Goal: Transaction & Acquisition: Purchase product/service

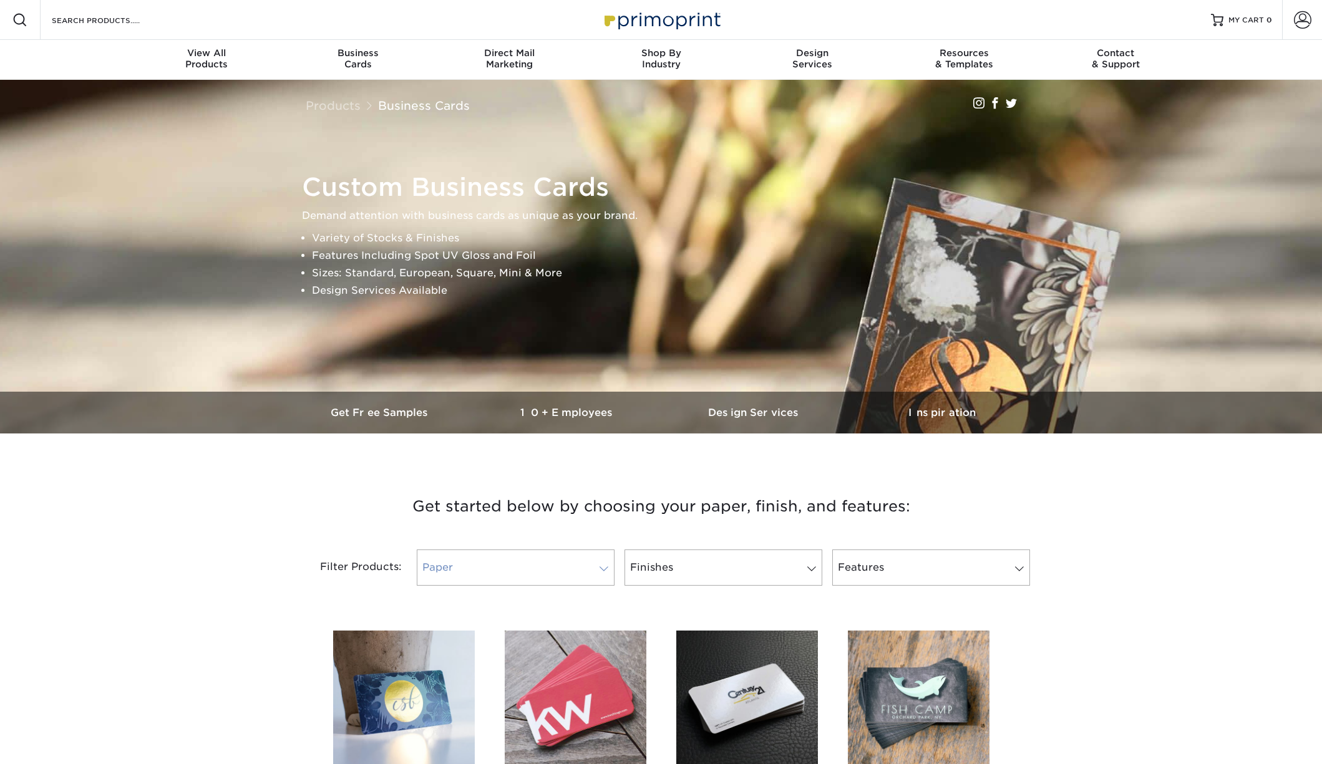
click at [588, 568] on link "Paper" at bounding box center [516, 567] width 198 height 36
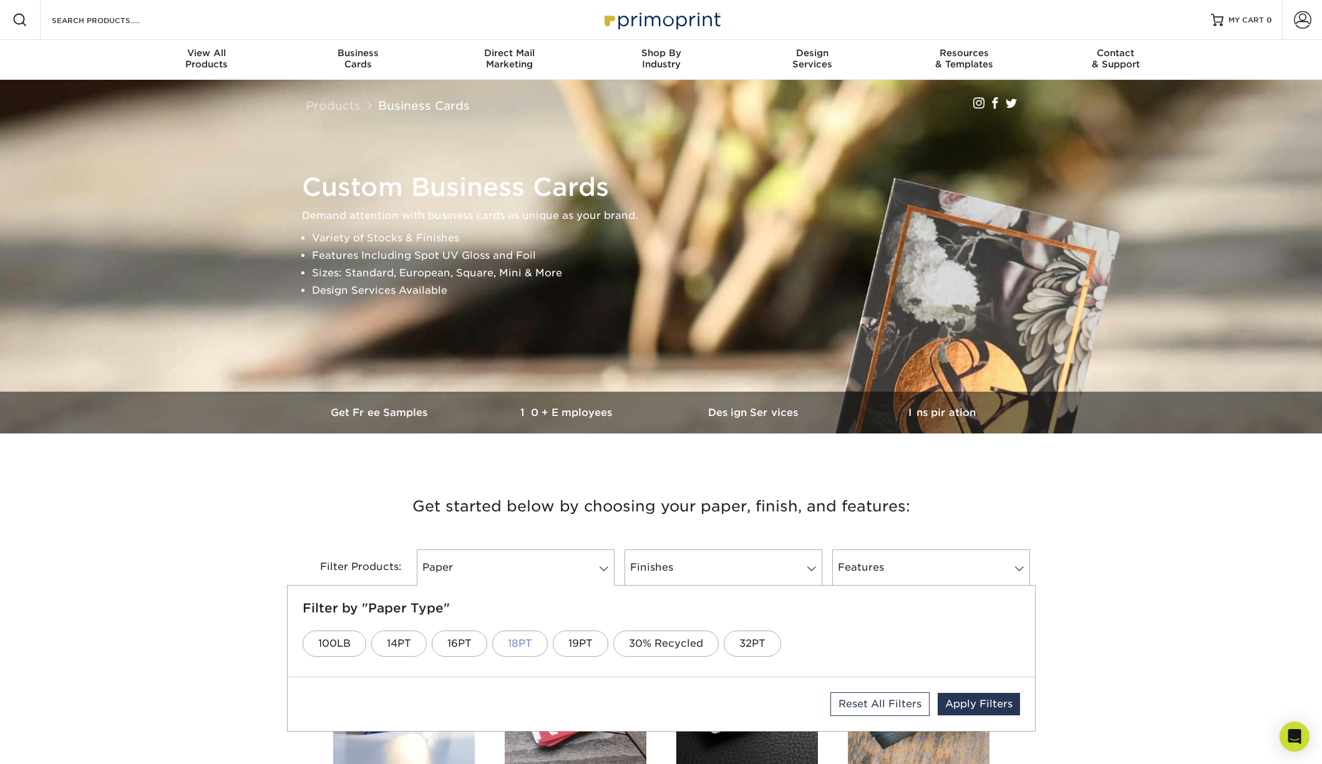
drag, startPoint x: 401, startPoint y: 642, endPoint x: 508, endPoint y: 639, distance: 107.3
click at [401, 642] on link "14PT" at bounding box center [399, 644] width 56 height 26
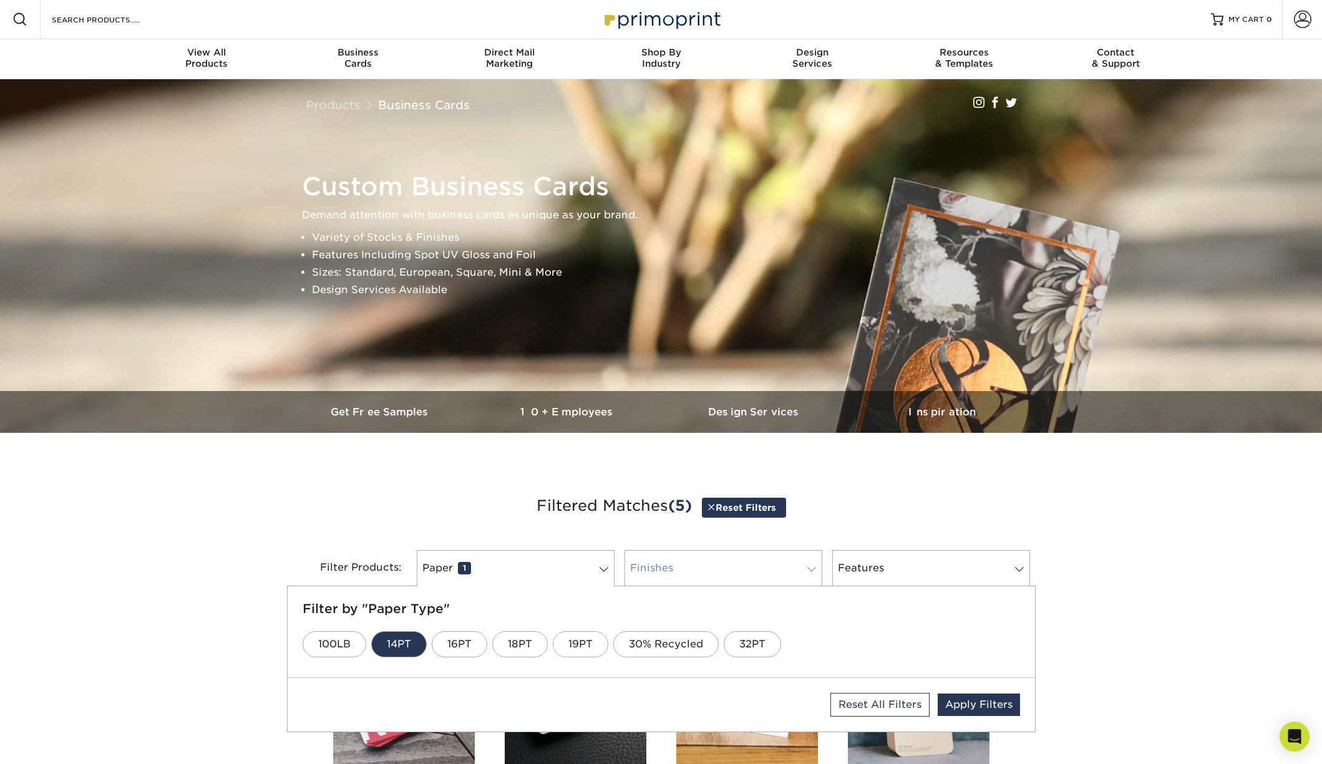
click at [699, 569] on link "Finishes 0" at bounding box center [723, 568] width 198 height 36
click at [883, 644] on link "Uncoated" at bounding box center [896, 644] width 83 height 26
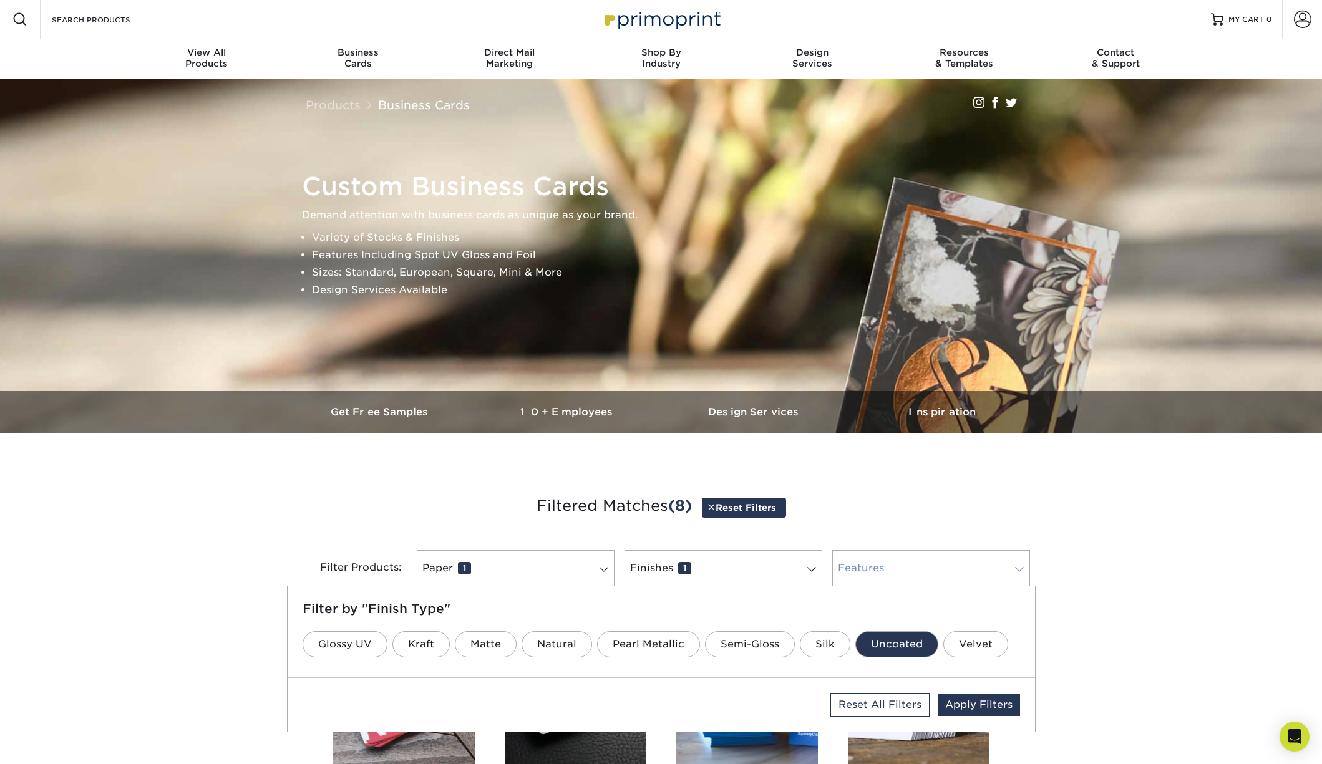
click at [893, 564] on link "Features 0" at bounding box center [931, 568] width 198 height 36
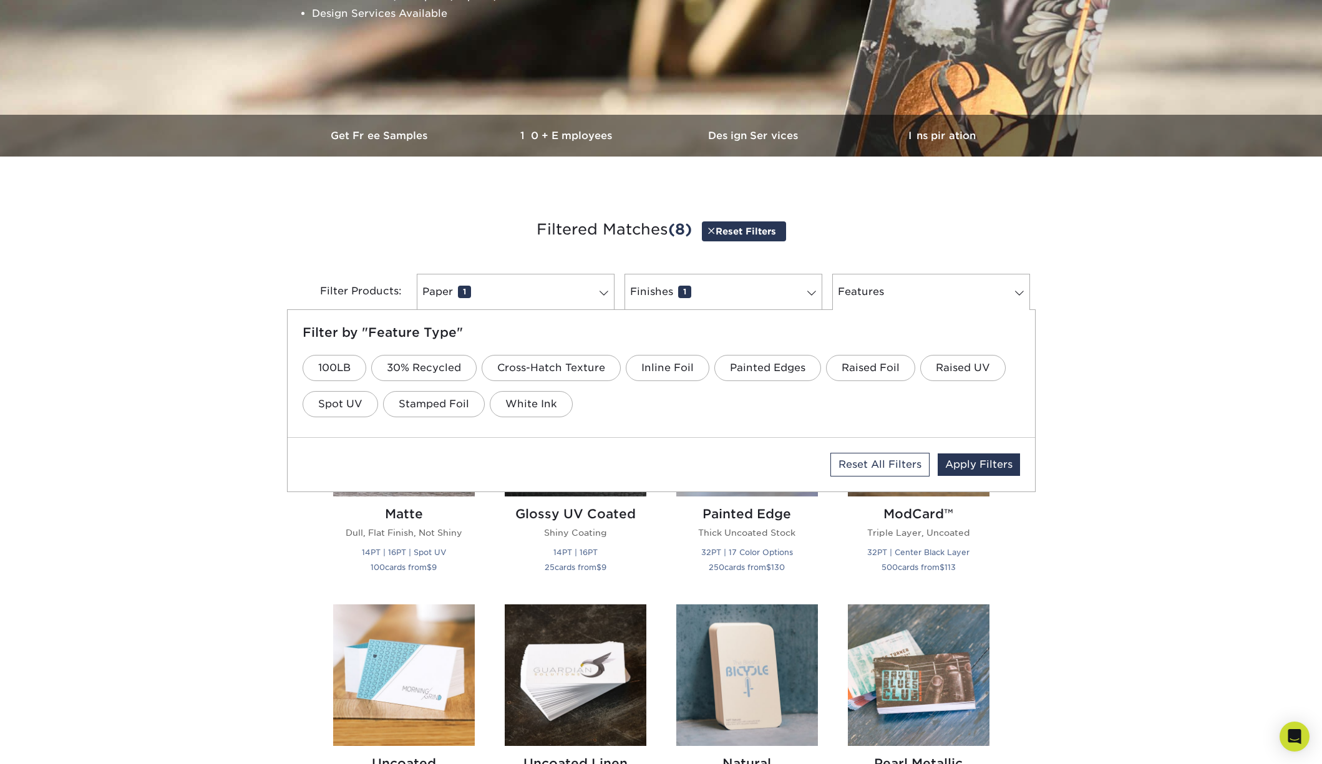
scroll to position [277, 0]
click at [1102, 576] on div "Get started below by choosing your paper, finish, and features: Filtered Matche…" at bounding box center [661, 598] width 1322 height 825
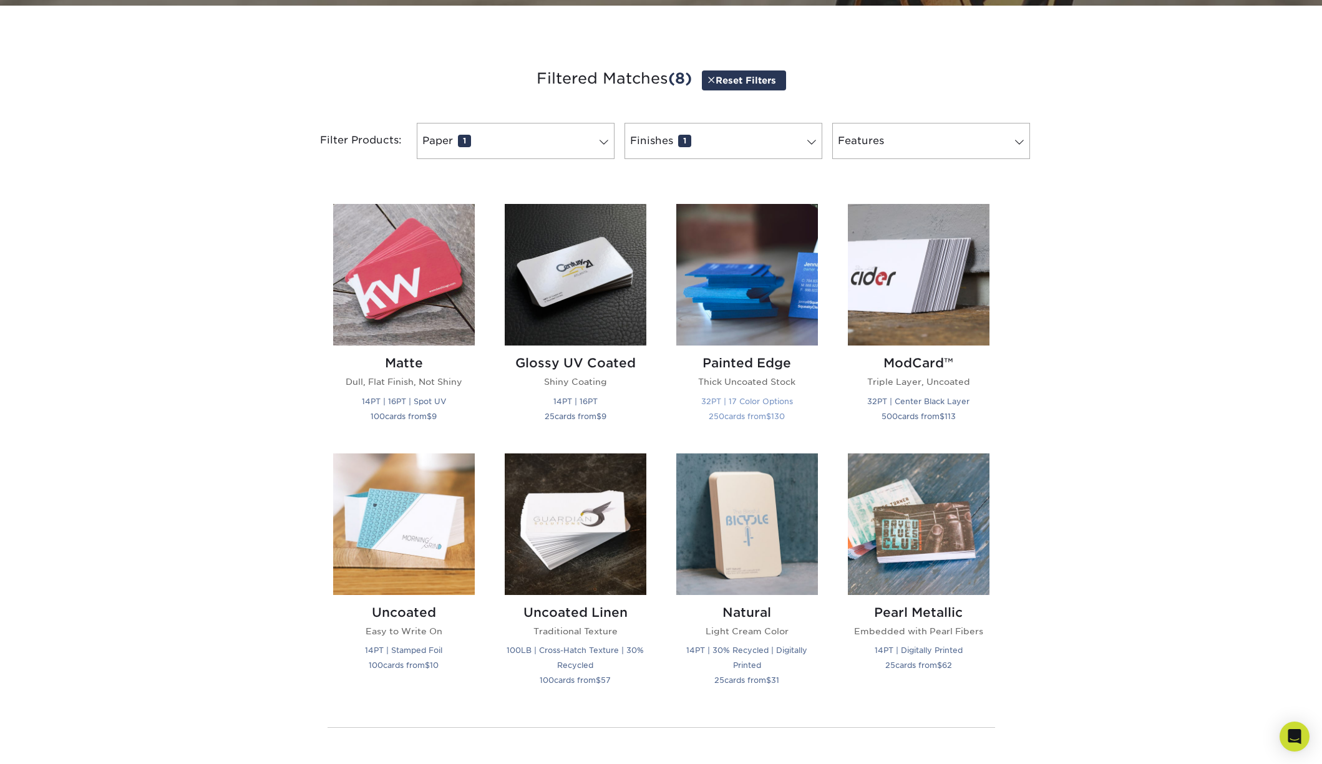
scroll to position [428, 0]
click at [417, 513] on img at bounding box center [404, 524] width 142 height 142
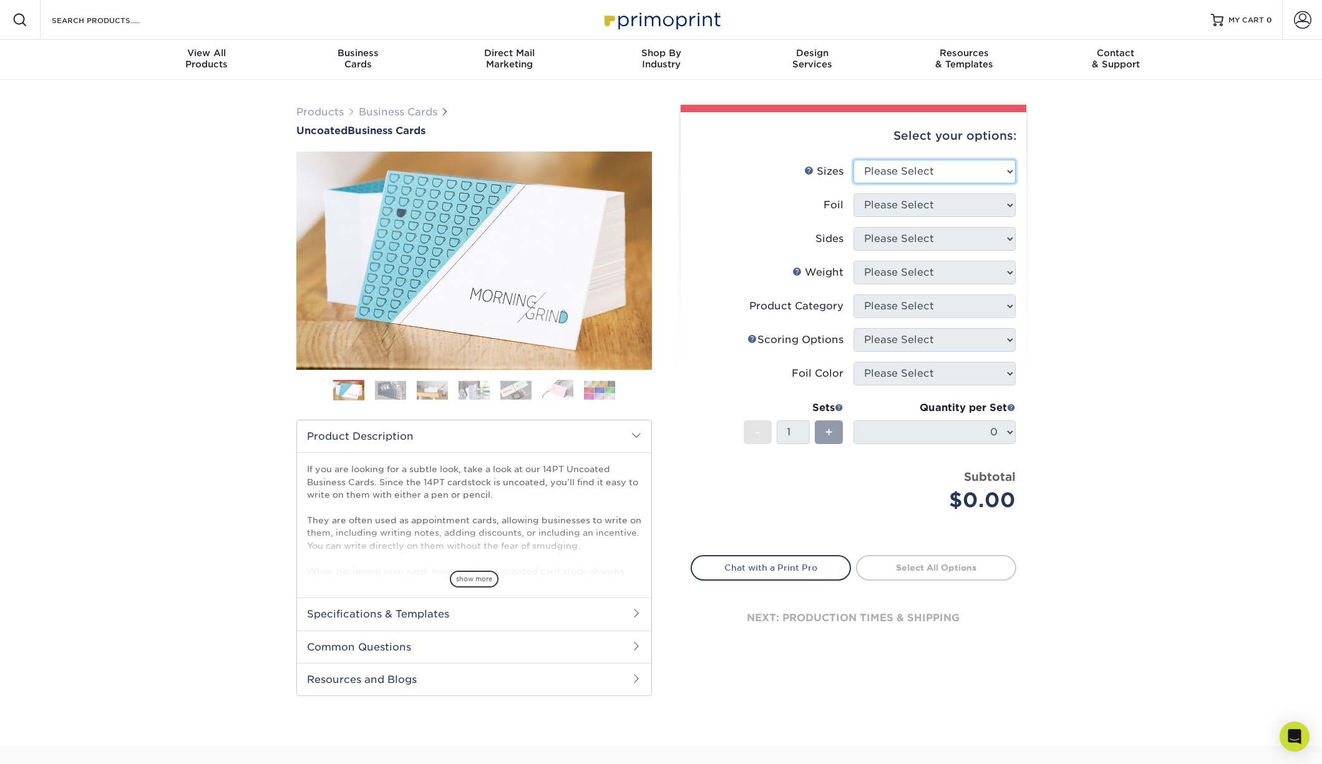
select select "2.00x3.50"
select select "0"
select select "13abbda7-1d64-4f25-8bb2-c179b224825d"
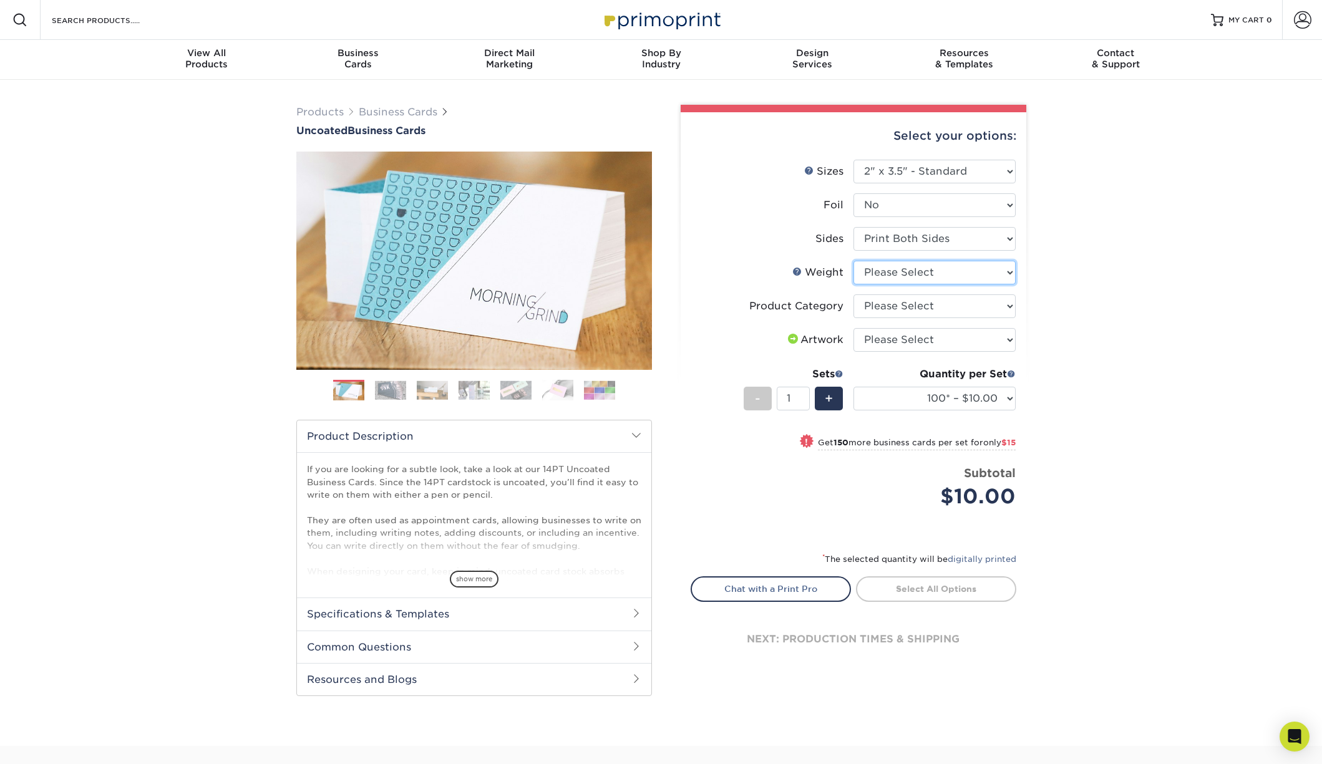
select select "14PT Uncoated"
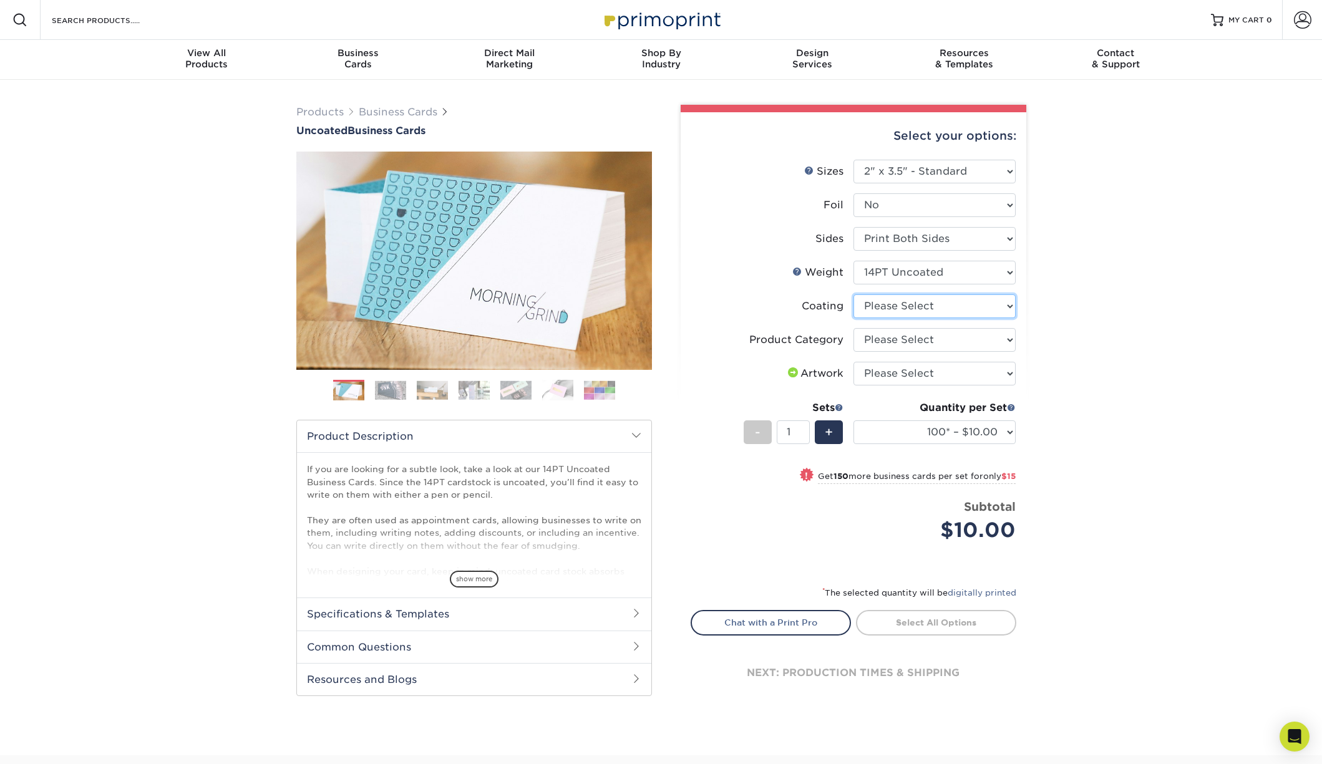
select select "3e7618de-abca-4bda-9f97-8b9129e913d8"
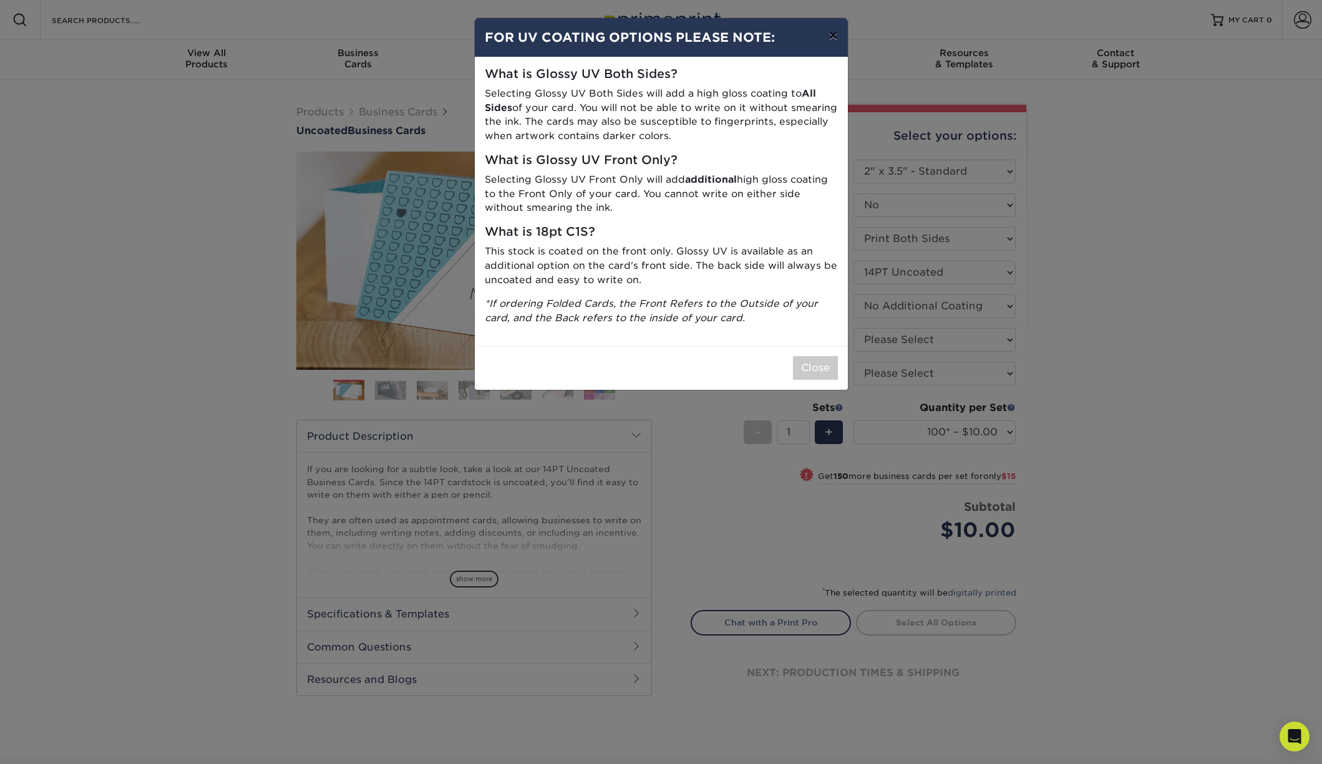
click at [836, 41] on button "×" at bounding box center [832, 35] width 29 height 35
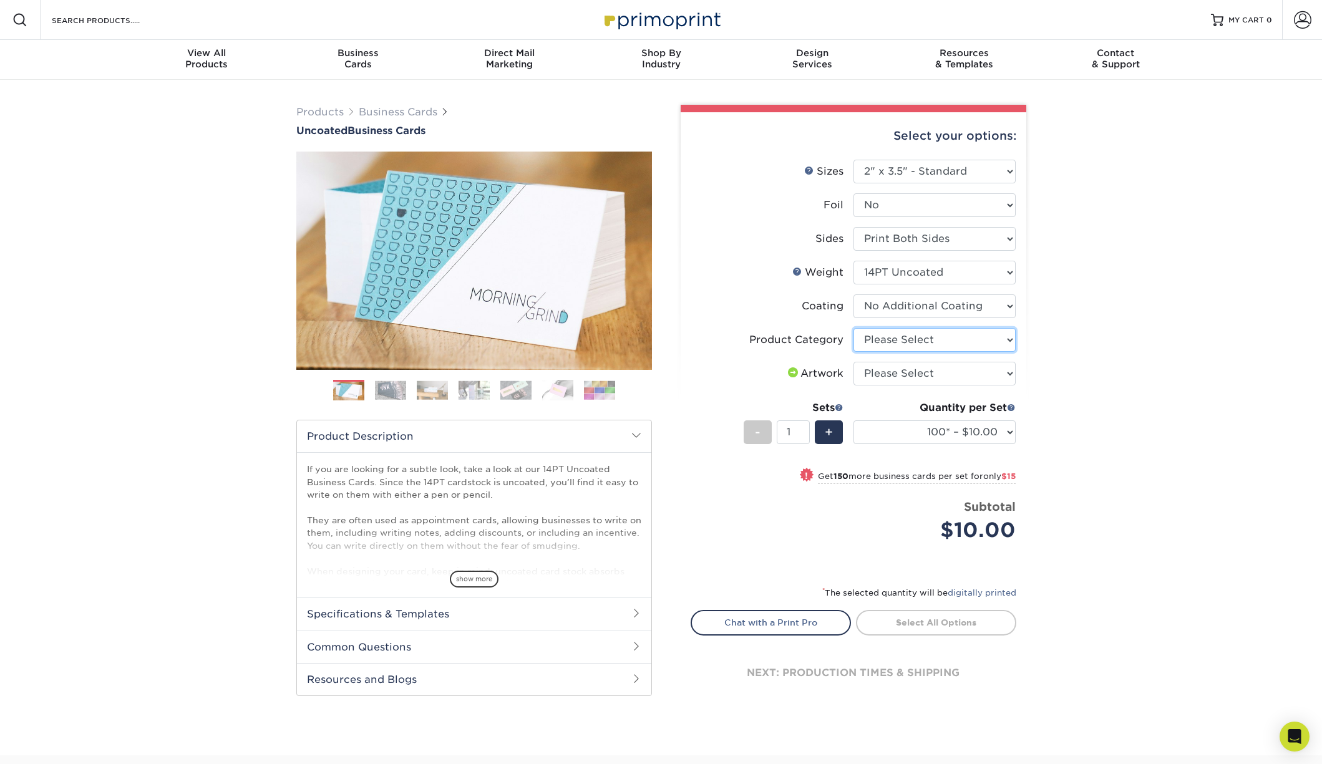
select select "3b5148f1-0588-4f88-a218-97bcfdce65c1"
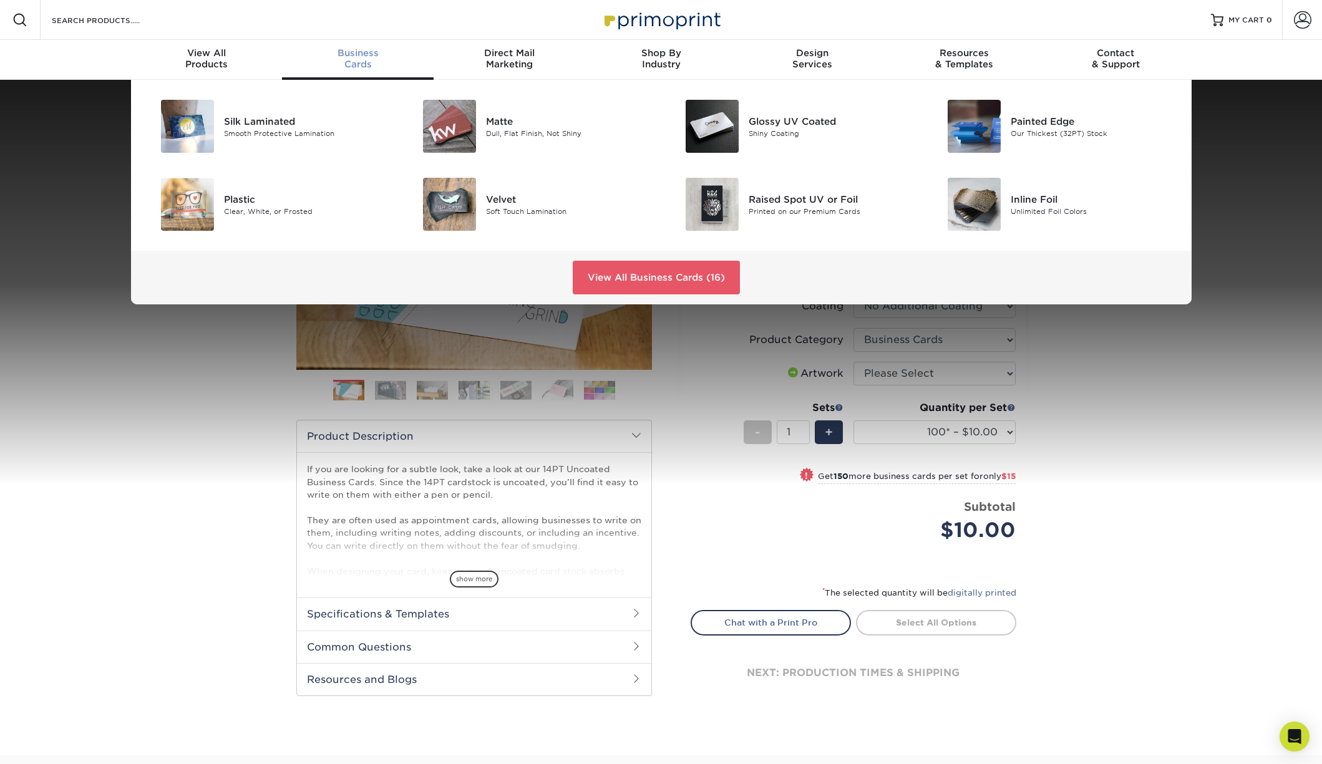
click at [350, 54] on span "Business" at bounding box center [358, 52] width 152 height 11
click at [644, 276] on link "View All Business Cards (16)" at bounding box center [656, 278] width 167 height 34
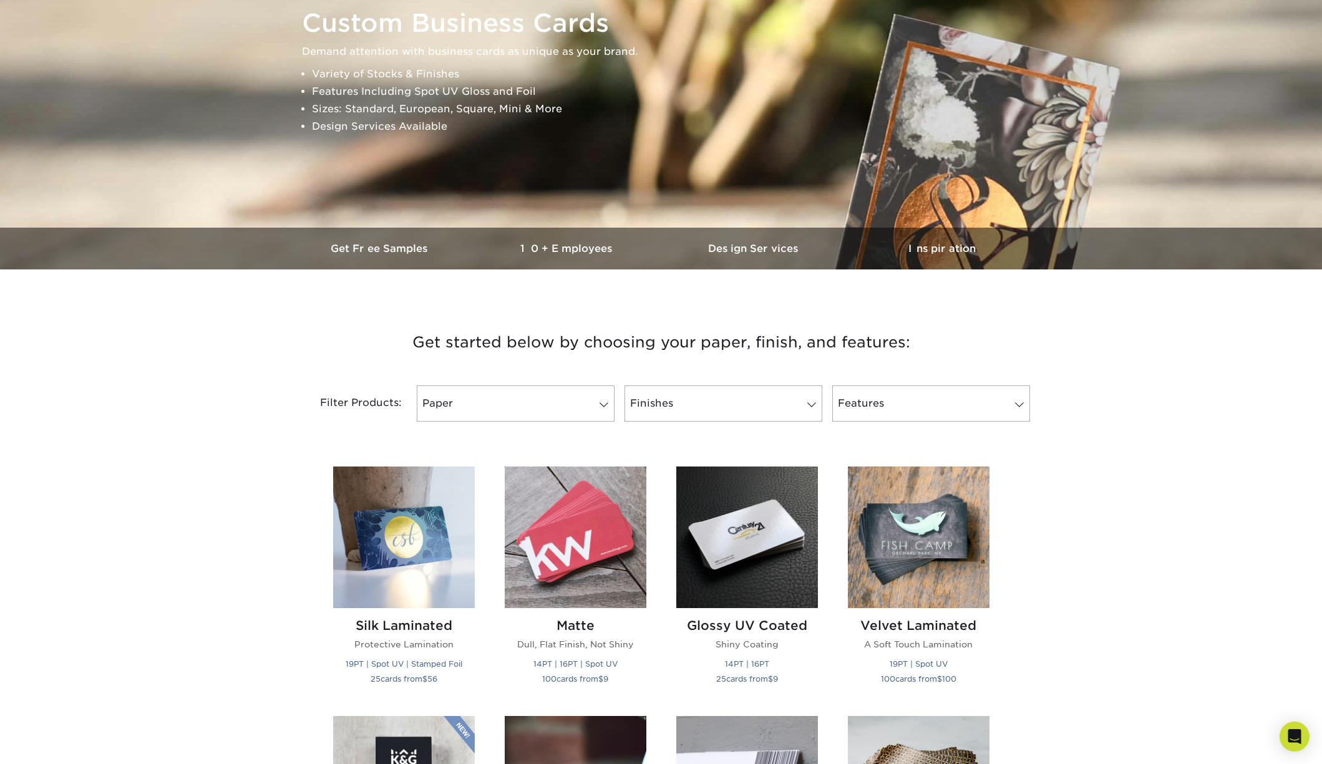
scroll to position [165, 0]
click at [543, 410] on link "Paper" at bounding box center [516, 403] width 198 height 36
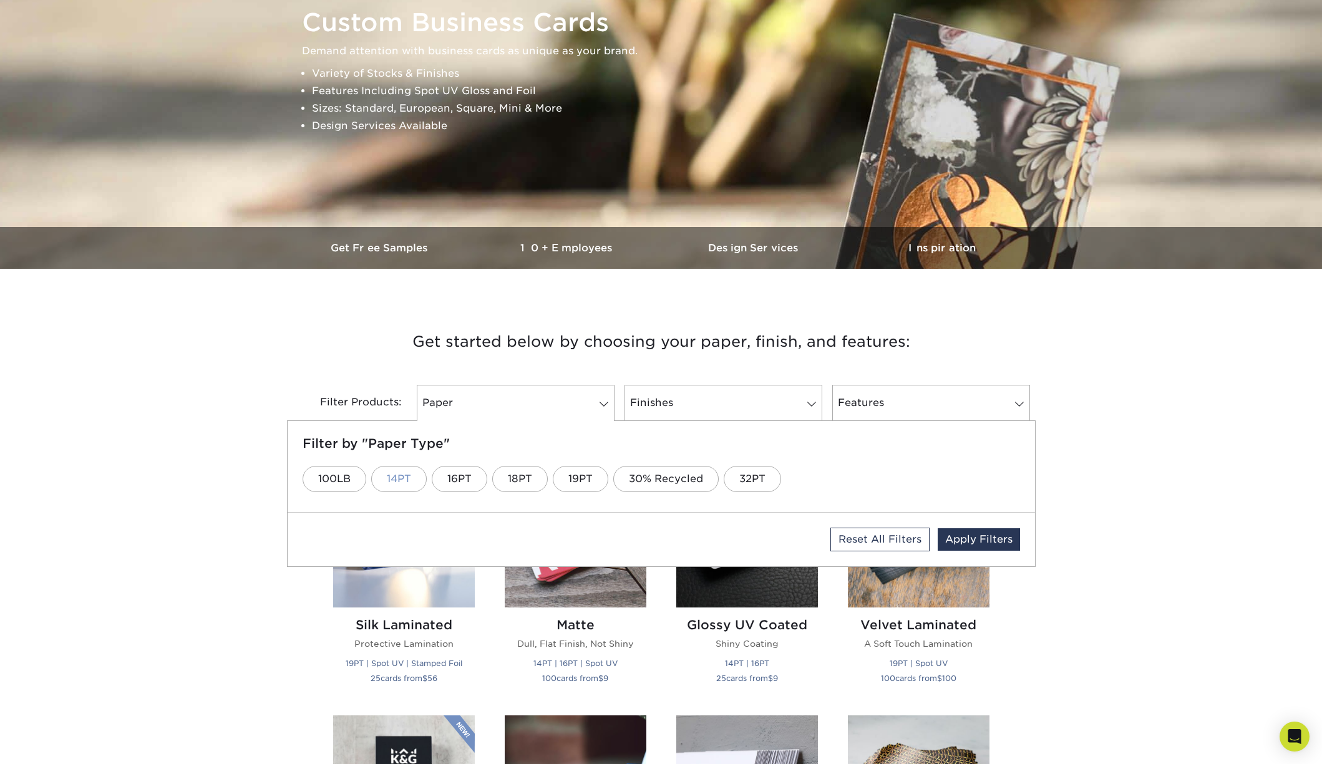
click at [400, 476] on link "14PT" at bounding box center [399, 479] width 56 height 26
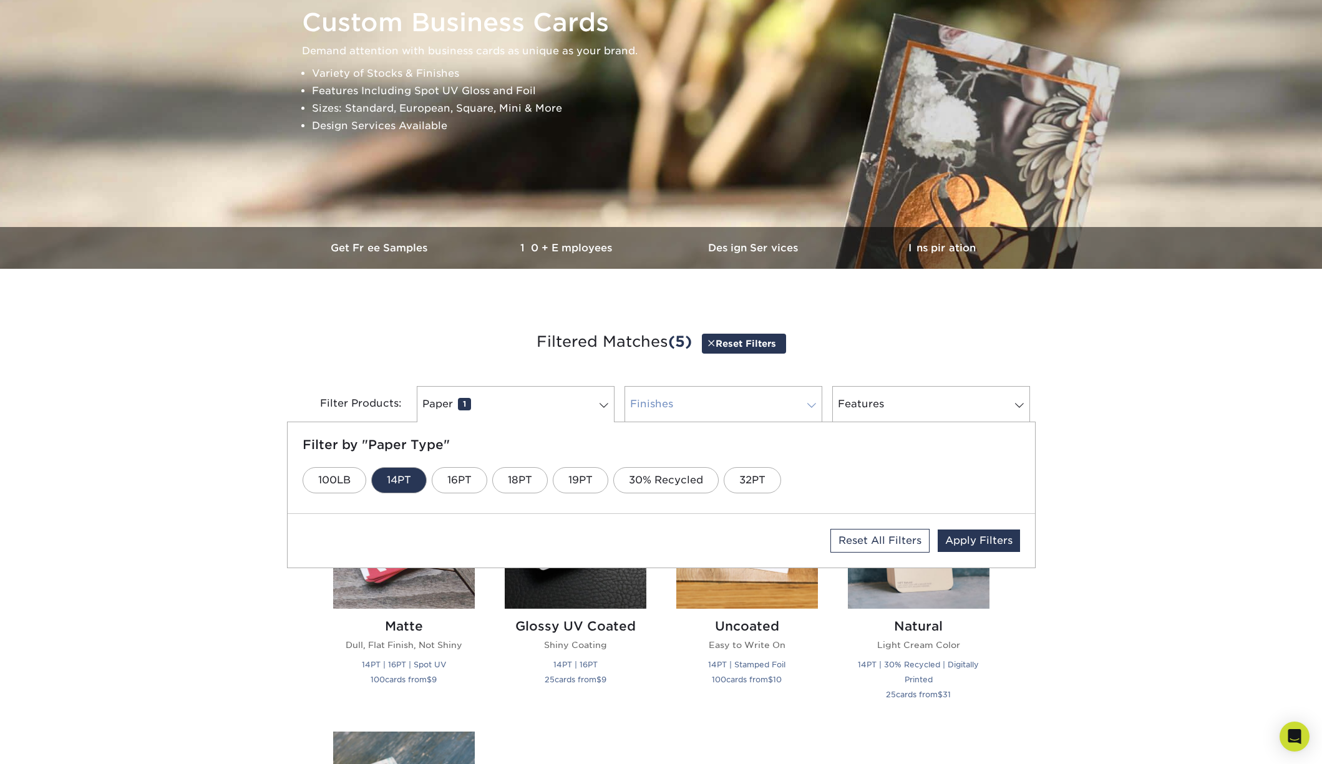
click at [719, 402] on link "Finishes 0" at bounding box center [723, 404] width 198 height 36
click at [897, 476] on link "Uncoated" at bounding box center [896, 480] width 83 height 26
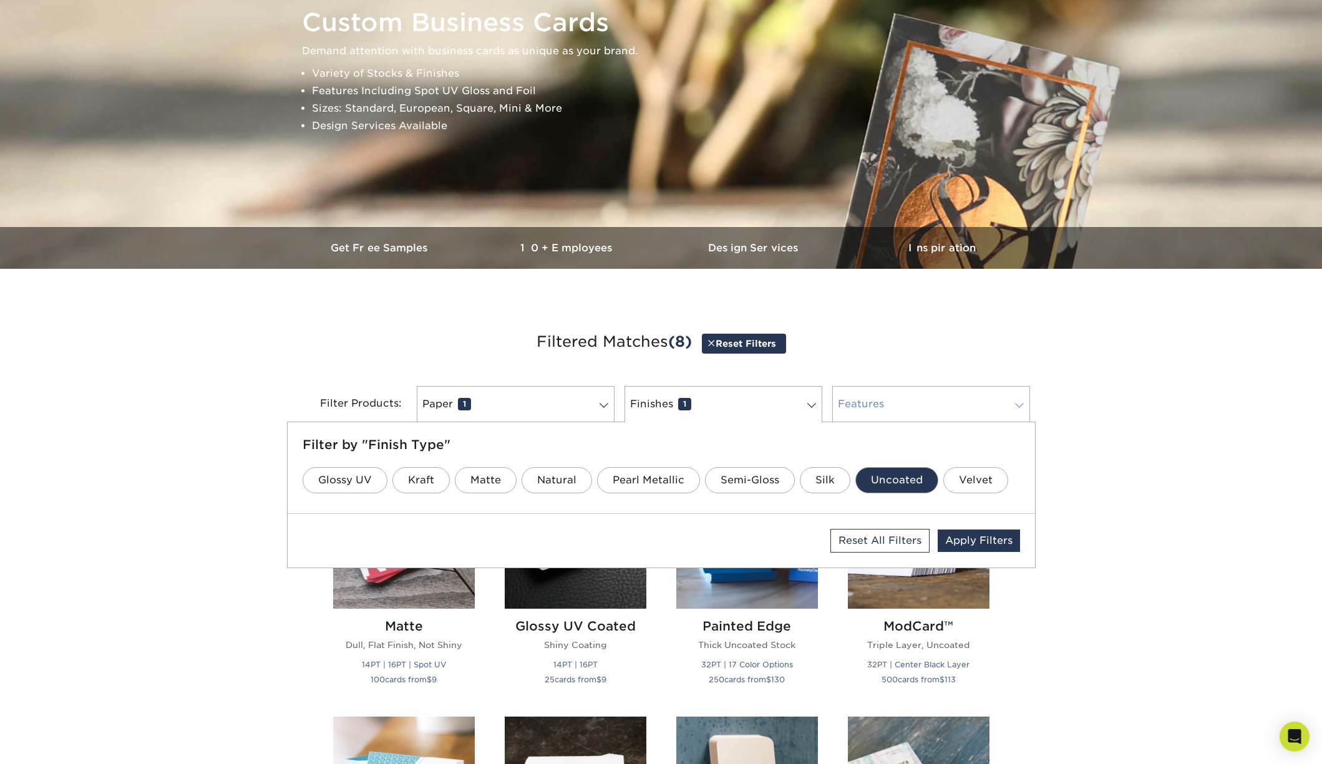
click at [902, 397] on link "Features 0" at bounding box center [931, 404] width 198 height 36
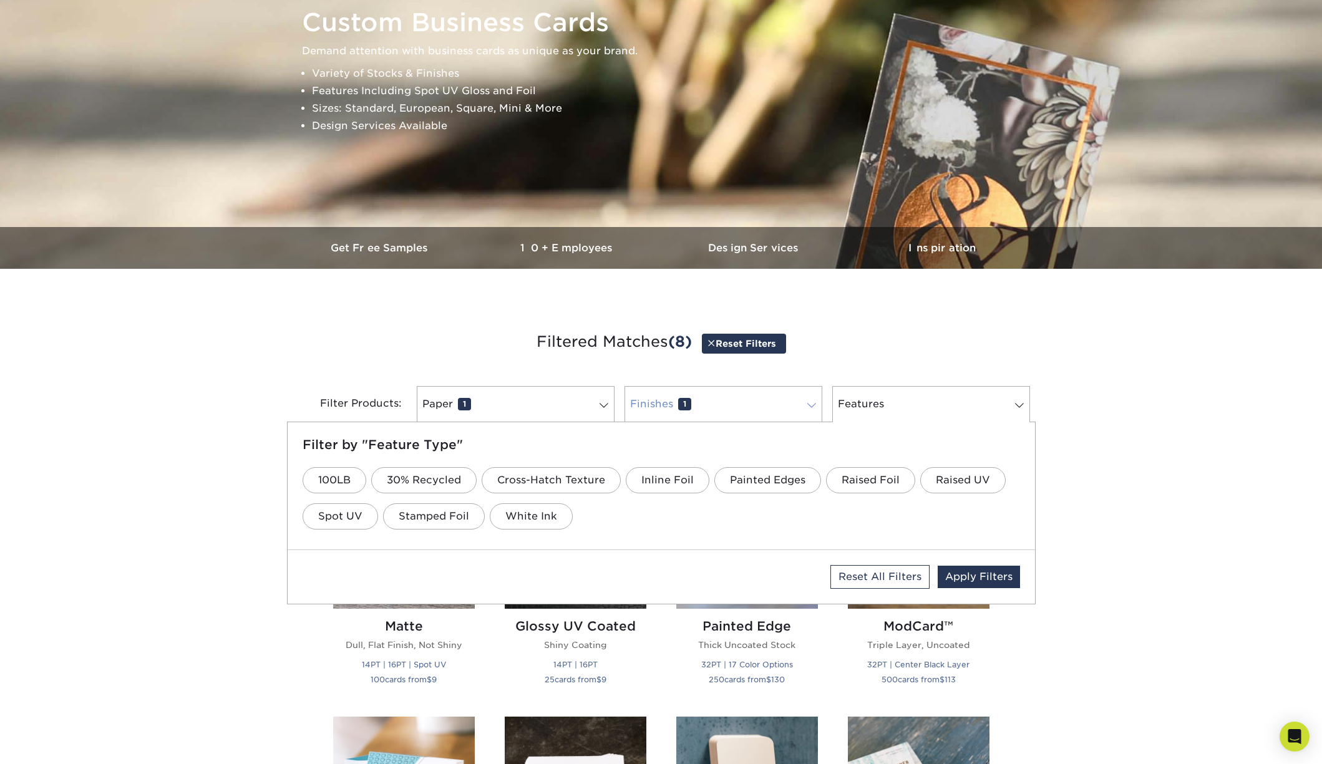
click at [757, 402] on link "Finishes 1" at bounding box center [723, 404] width 198 height 36
